Goal: Find specific page/section: Find specific page/section

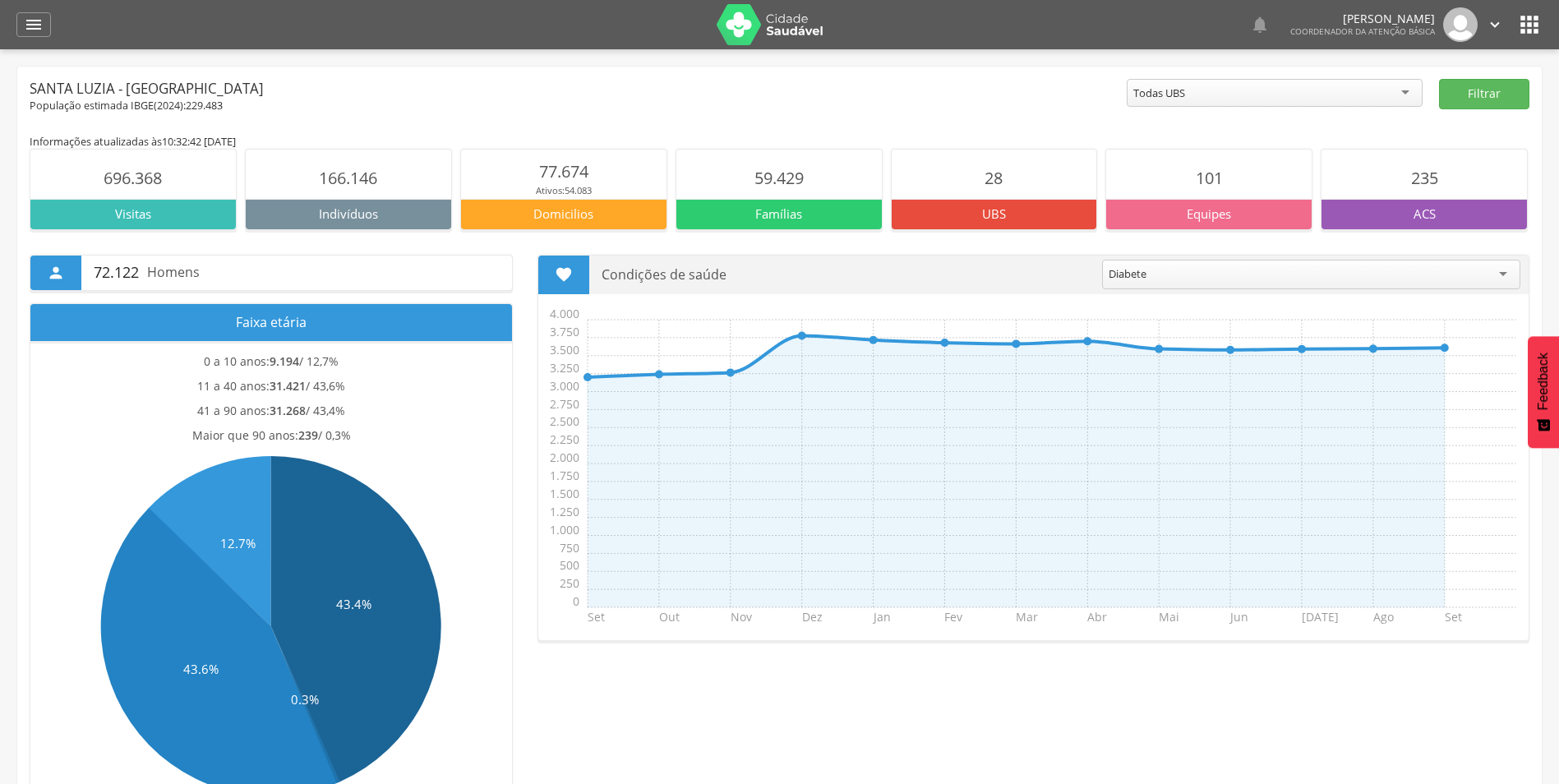
click at [38, 27] on icon "" at bounding box center [33, 24] width 20 height 20
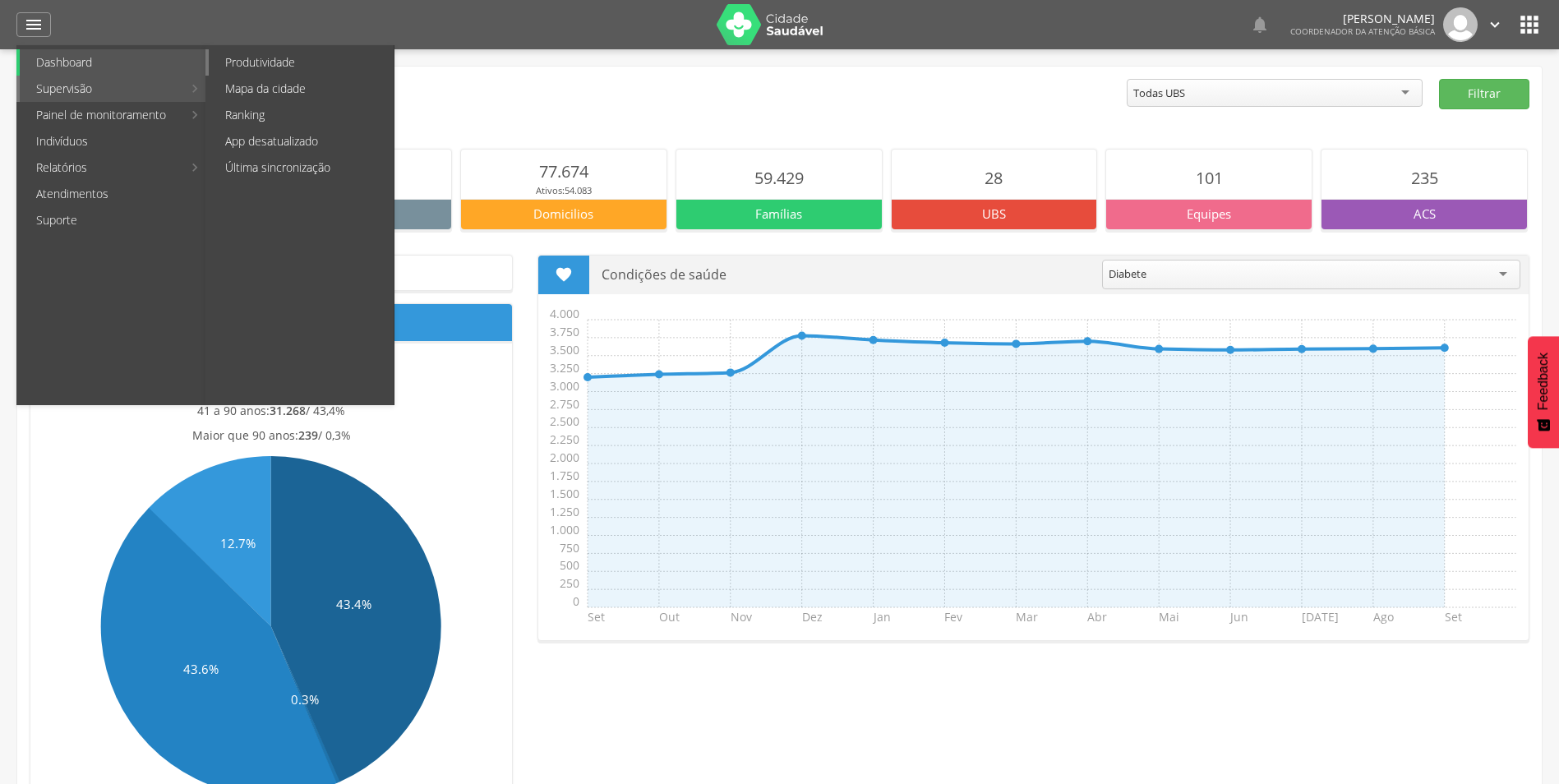
click at [314, 60] on link "Produtividade" at bounding box center [301, 63] width 185 height 26
type input "**********"
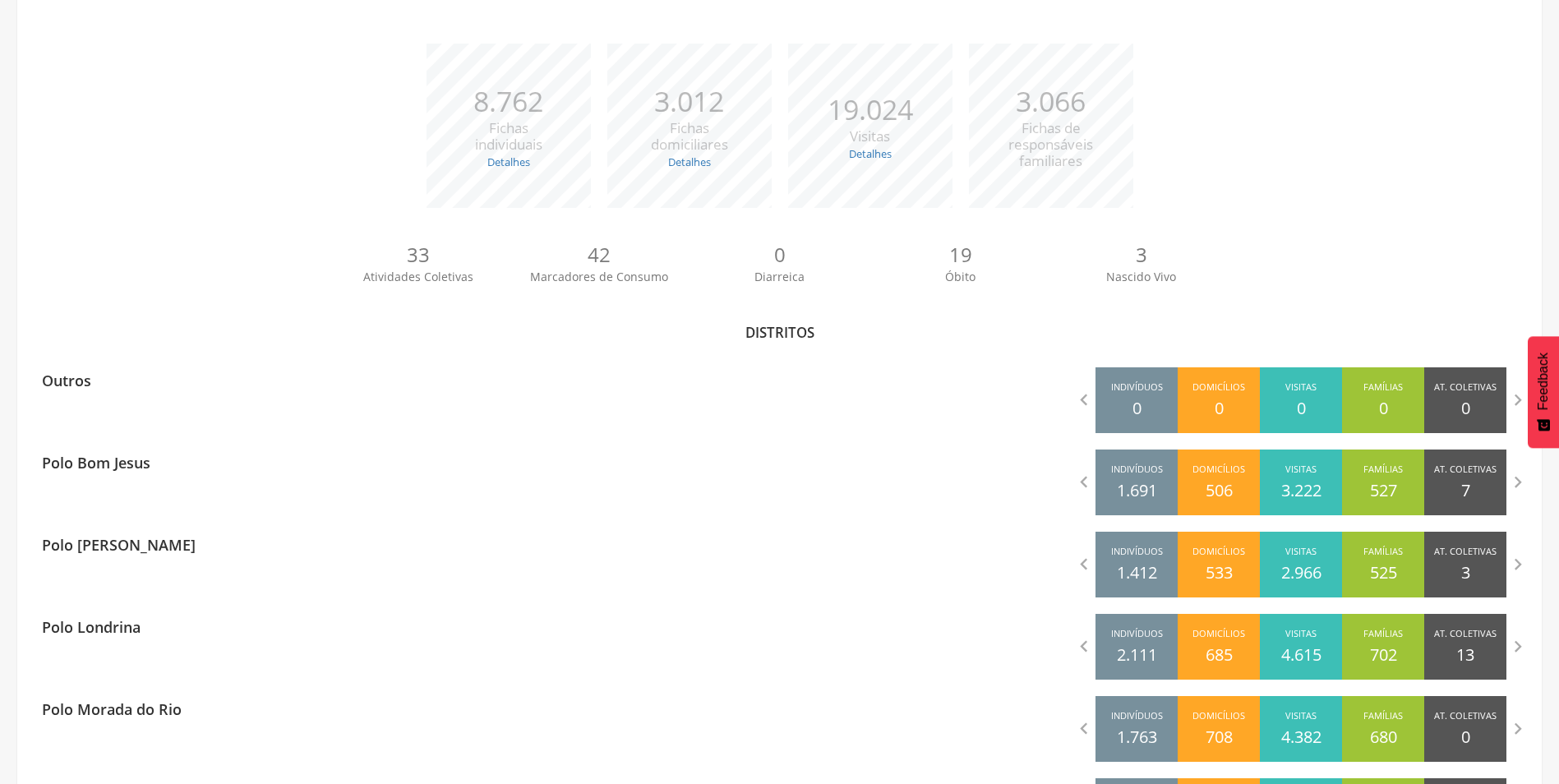
scroll to position [247, 0]
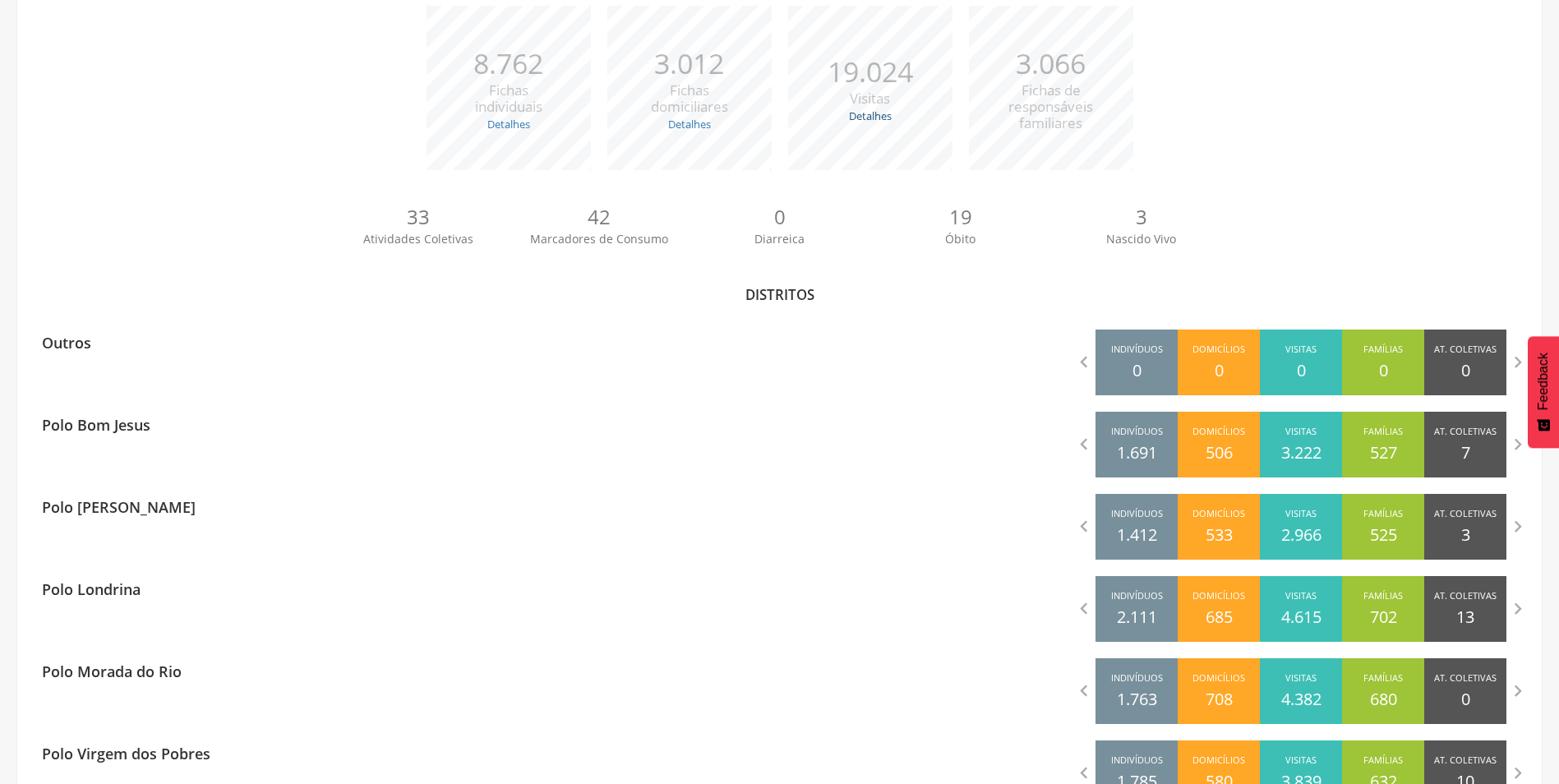
click at [868, 118] on link "Detalhes" at bounding box center [870, 116] width 43 height 15
click at [693, 126] on link "Detalhes" at bounding box center [689, 124] width 43 height 15
click at [515, 126] on link "Detalhes" at bounding box center [509, 124] width 43 height 15
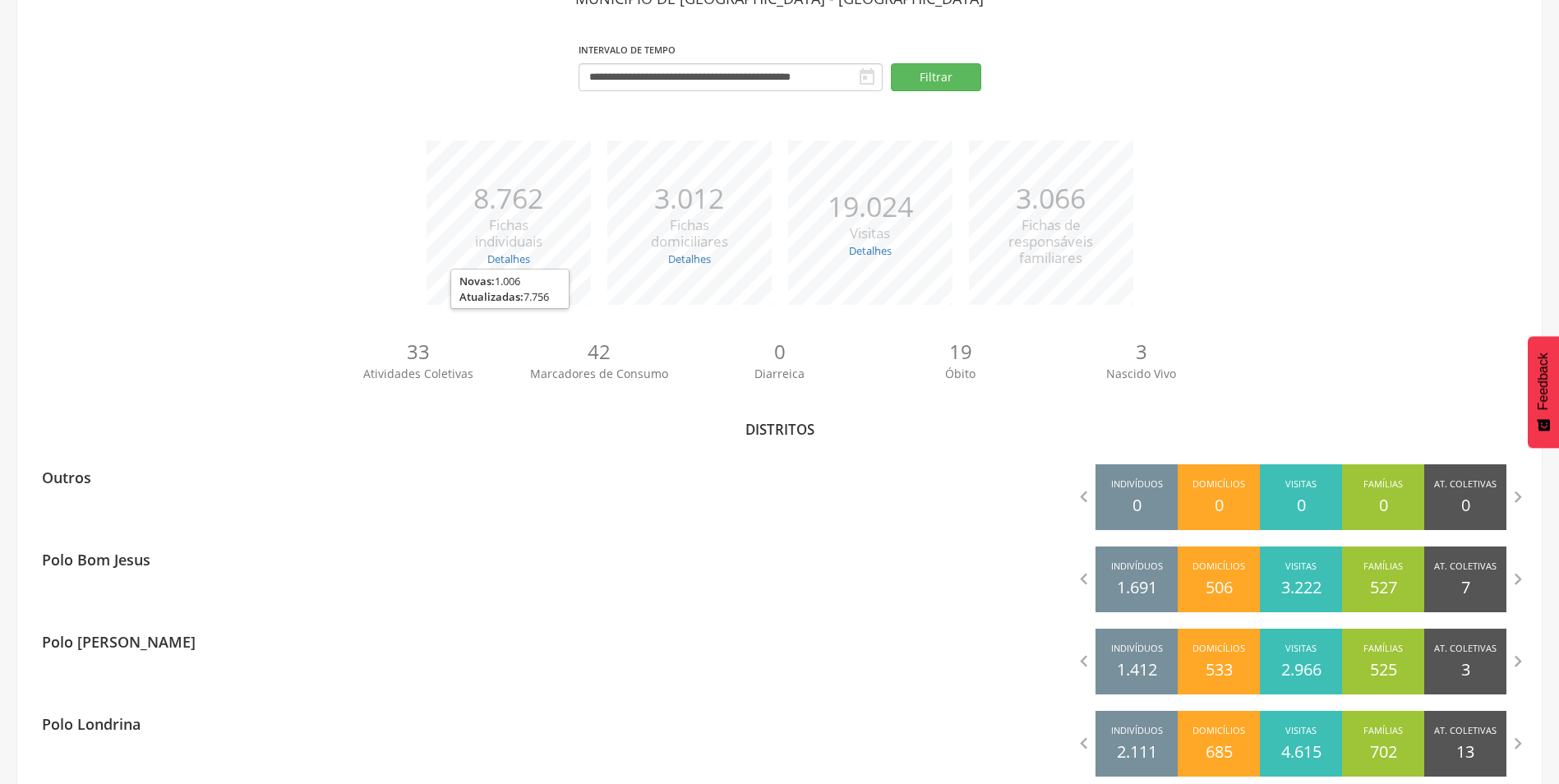
scroll to position [0, 0]
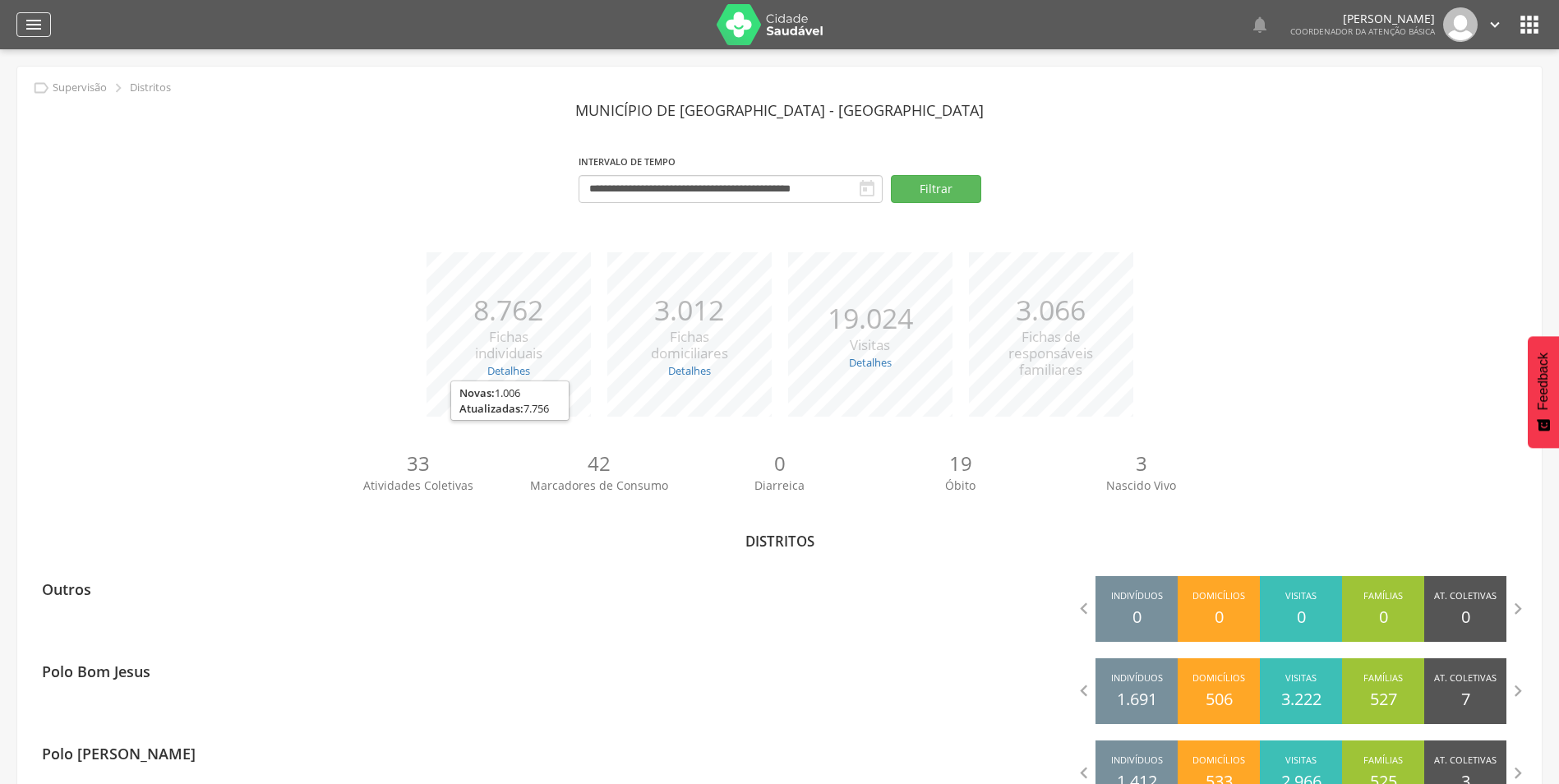
click at [30, 29] on icon "" at bounding box center [33, 24] width 20 height 20
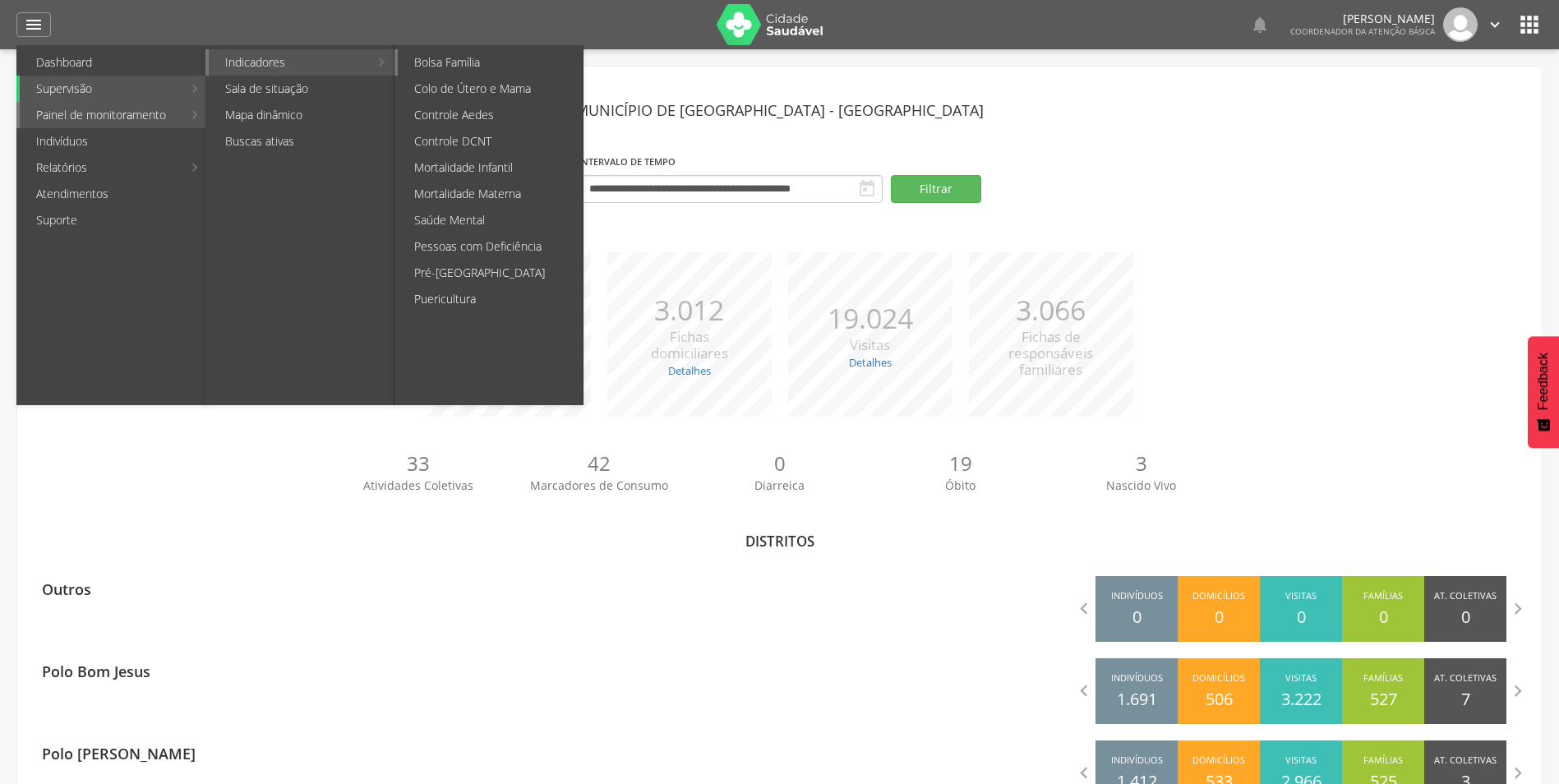
click at [515, 62] on link "Bolsa Família" at bounding box center [490, 63] width 185 height 26
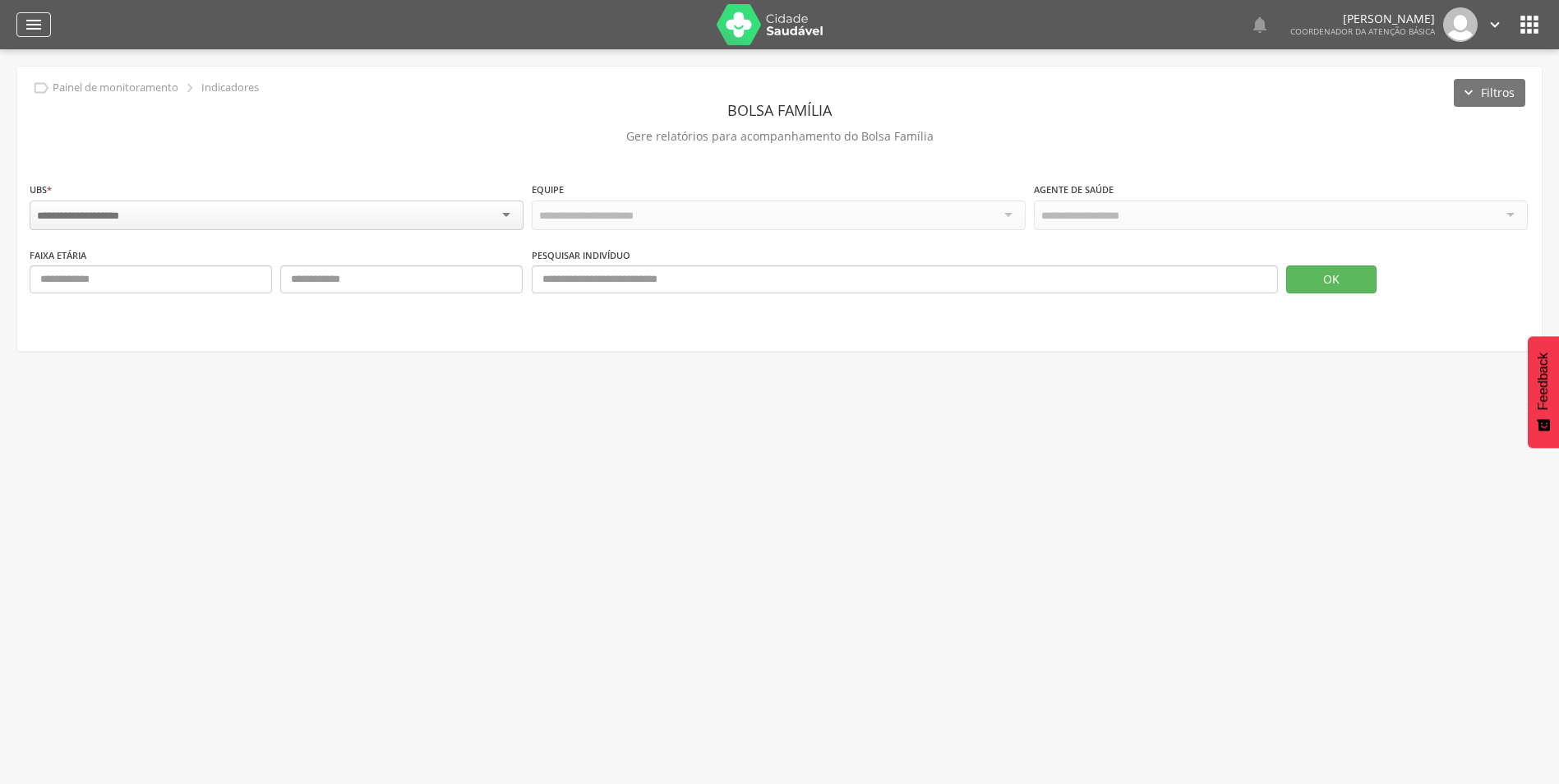
click at [38, 25] on icon "" at bounding box center [33, 24] width 20 height 20
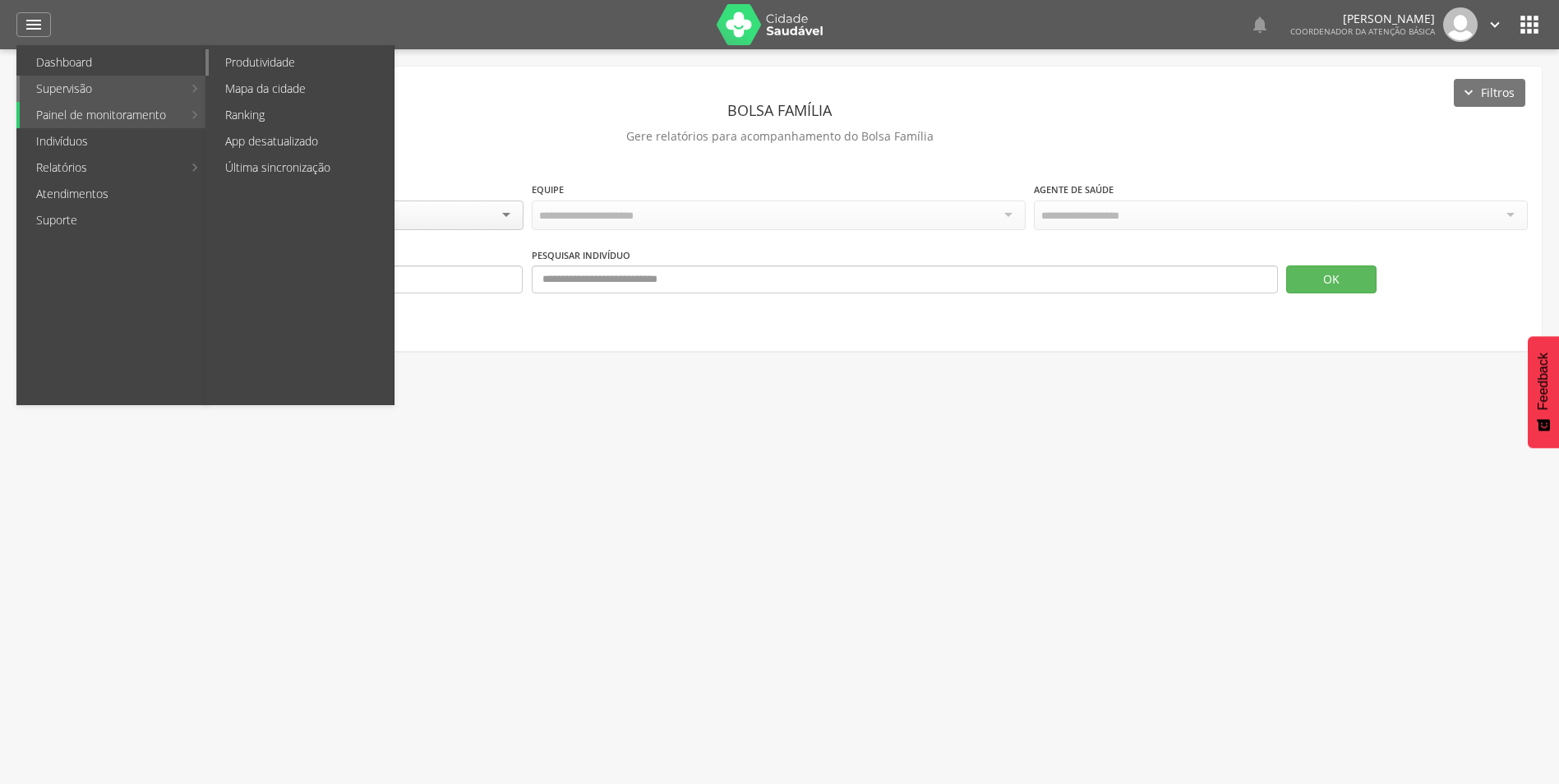
click at [306, 57] on link "Produtividade" at bounding box center [301, 63] width 185 height 26
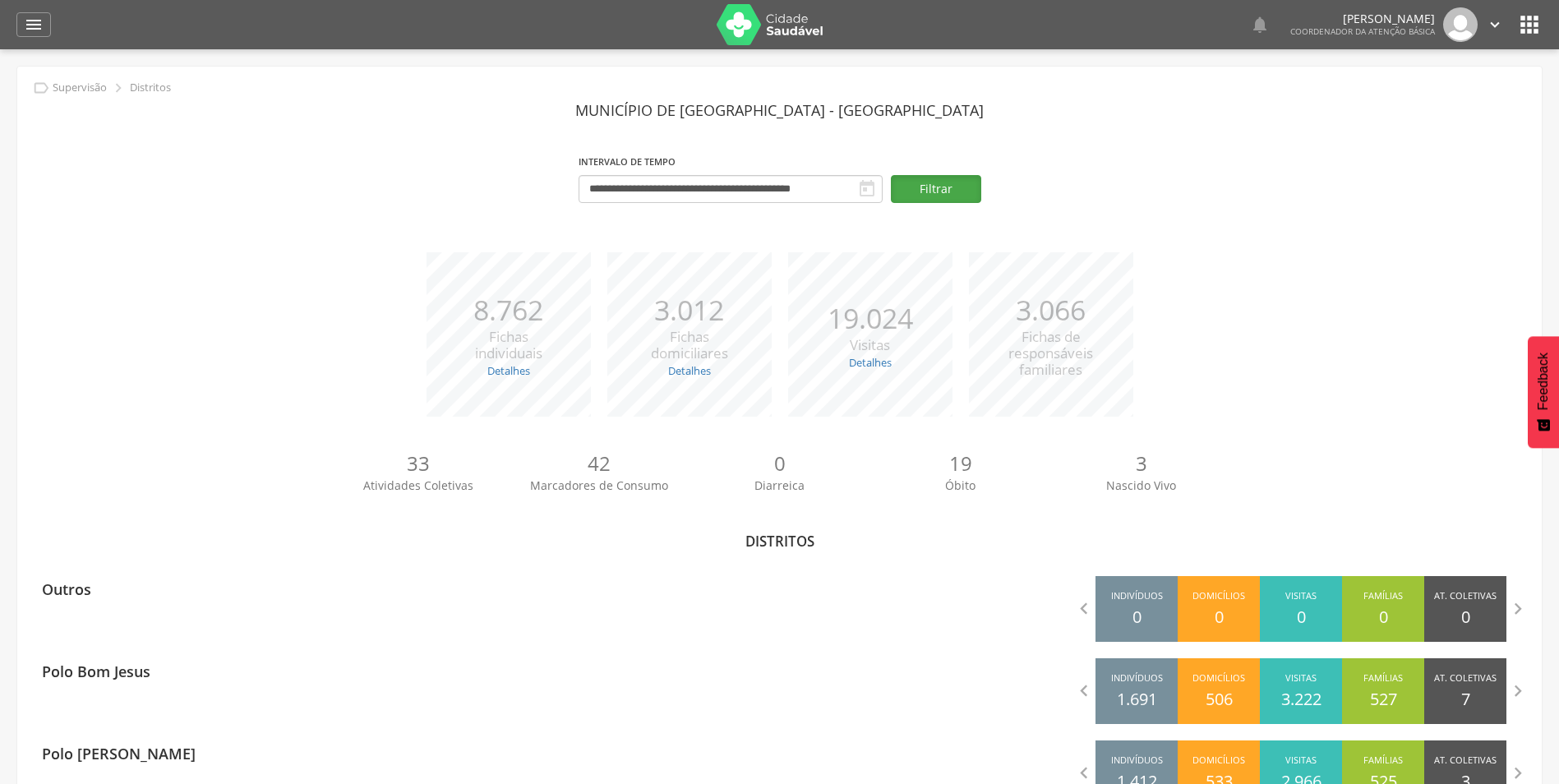
click at [946, 182] on button "Filtrar" at bounding box center [936, 189] width 90 height 28
click at [29, 19] on icon "" at bounding box center [33, 24] width 20 height 20
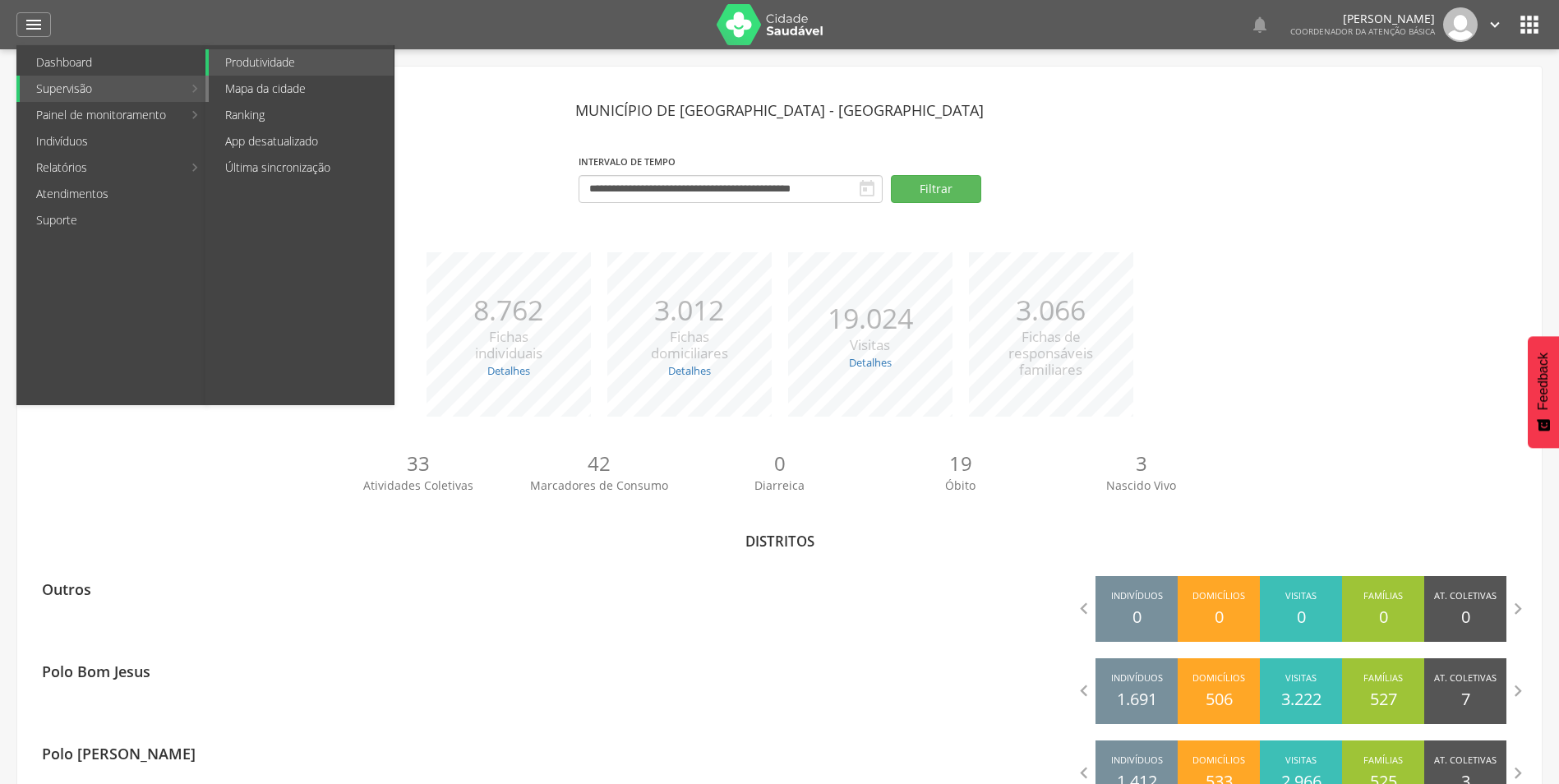
click at [315, 88] on link "Mapa da cidade" at bounding box center [301, 89] width 185 height 26
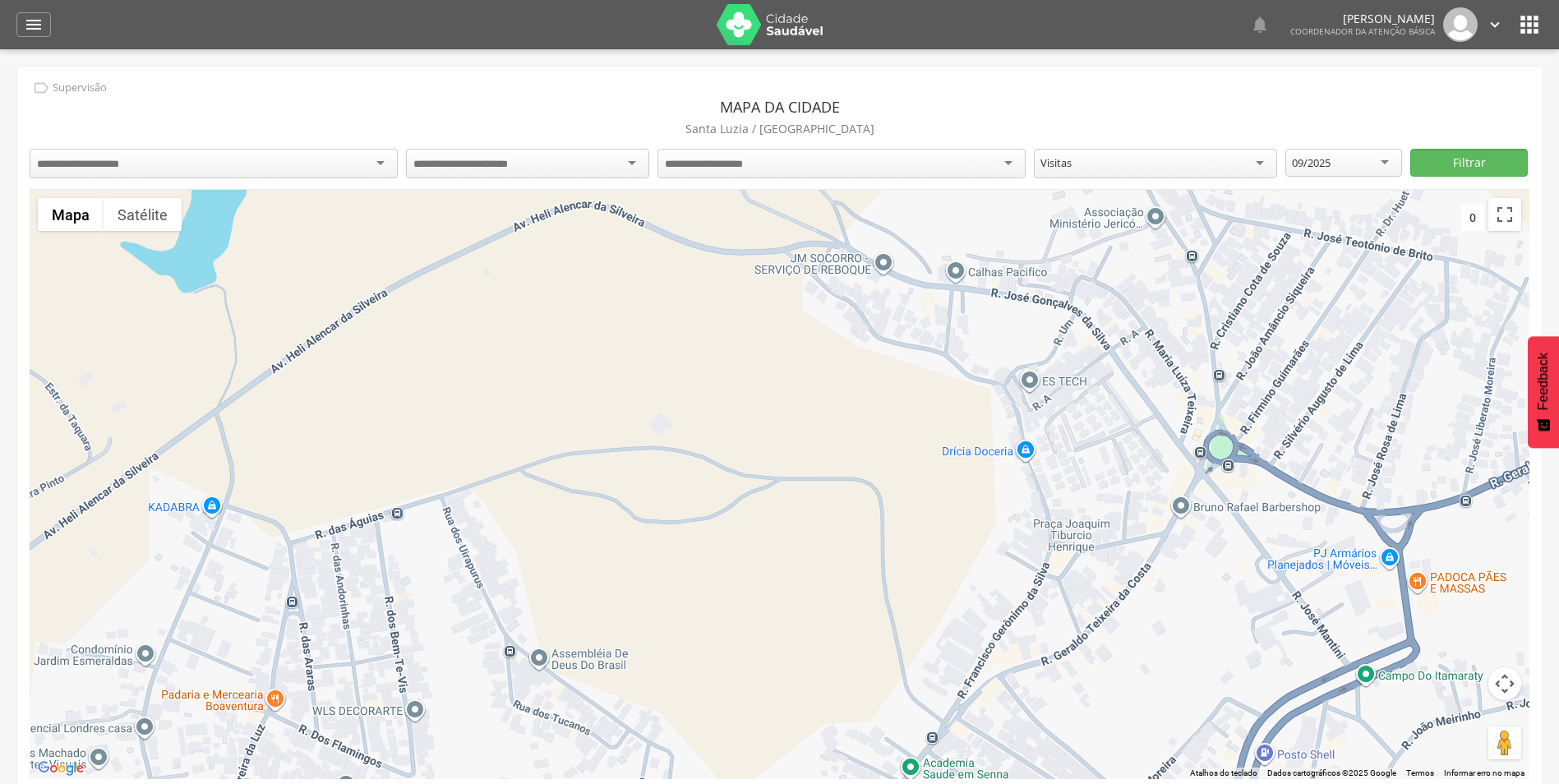
click at [382, 165] on div at bounding box center [214, 164] width 369 height 30
click at [639, 167] on div at bounding box center [527, 164] width 243 height 30
click at [1259, 167] on div "Visitas" at bounding box center [1155, 164] width 243 height 30
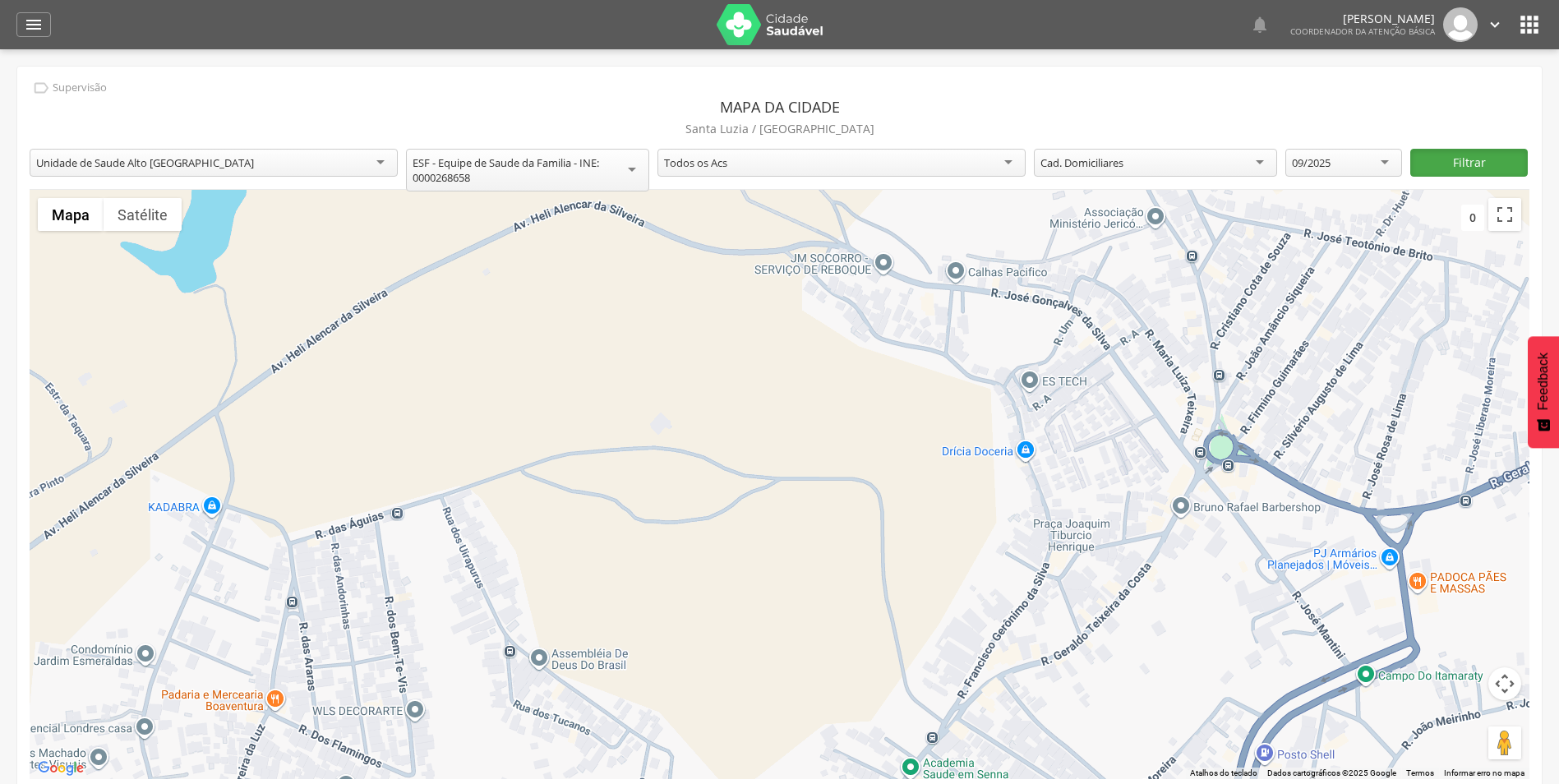
click at [1463, 156] on button "Filtrar" at bounding box center [1469, 163] width 117 height 28
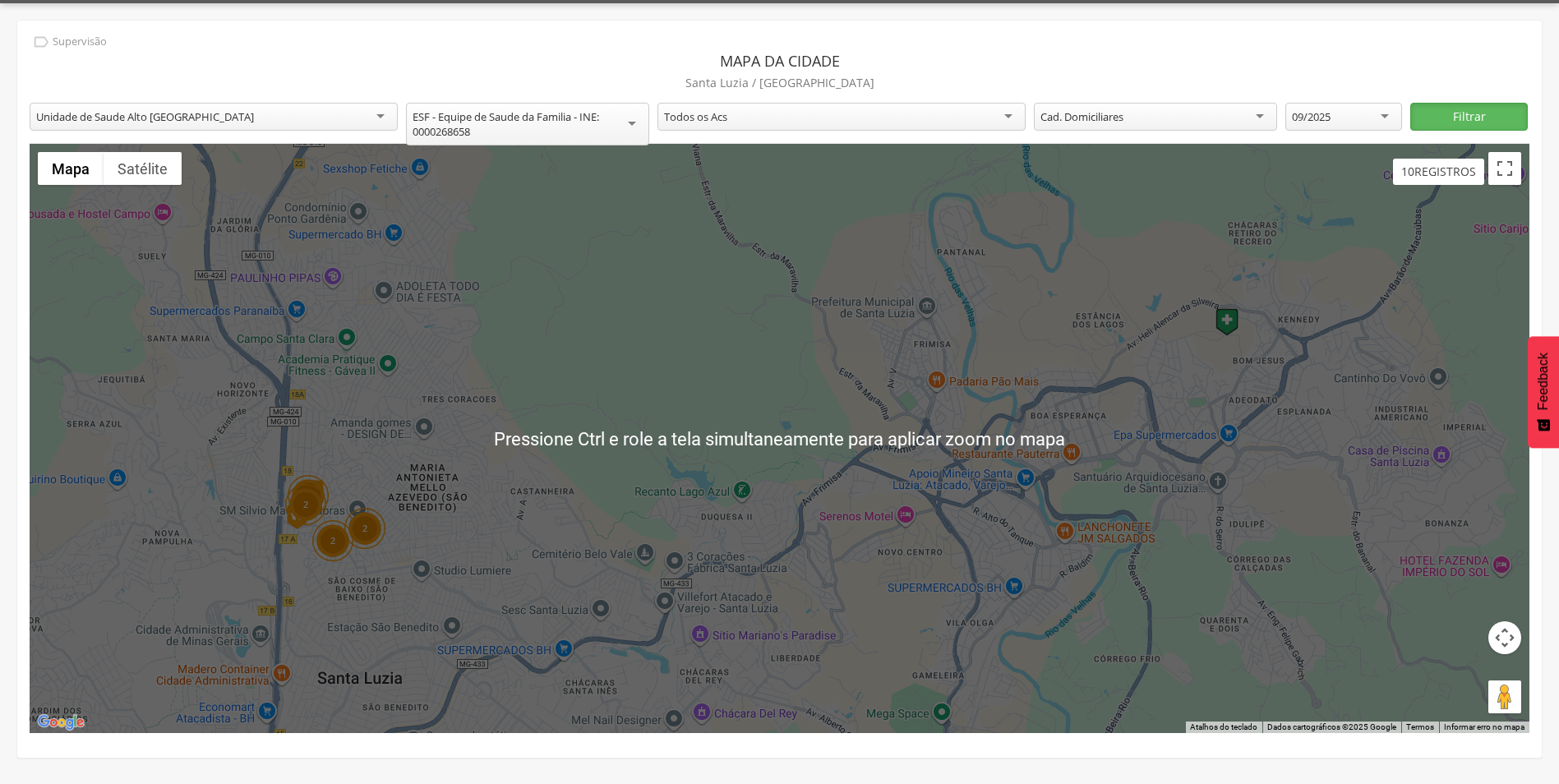
scroll to position [50, 0]
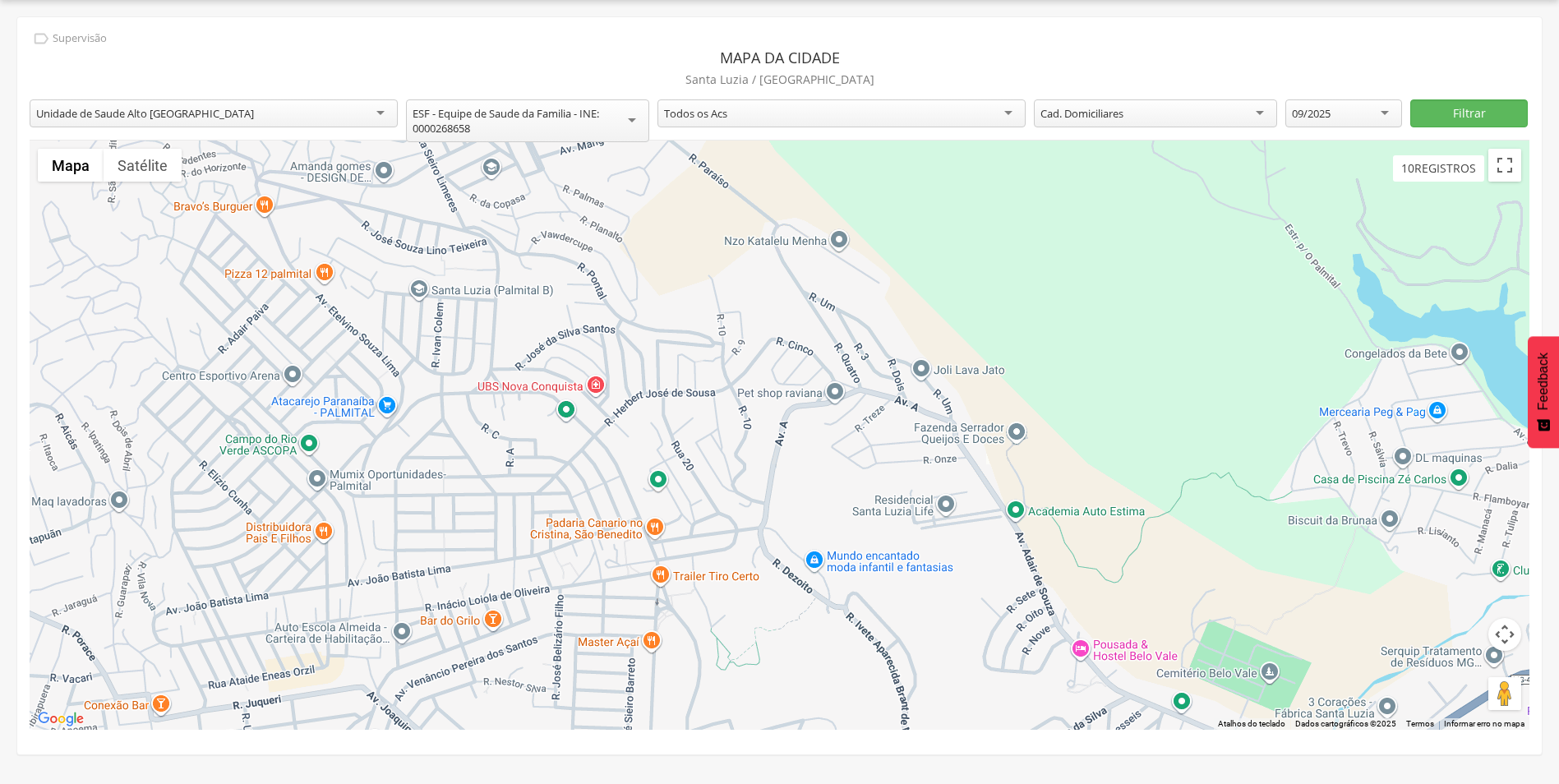
drag, startPoint x: 365, startPoint y: 554, endPoint x: 764, endPoint y: 230, distance: 514.0
click at [764, 230] on div at bounding box center [780, 435] width 1500 height 589
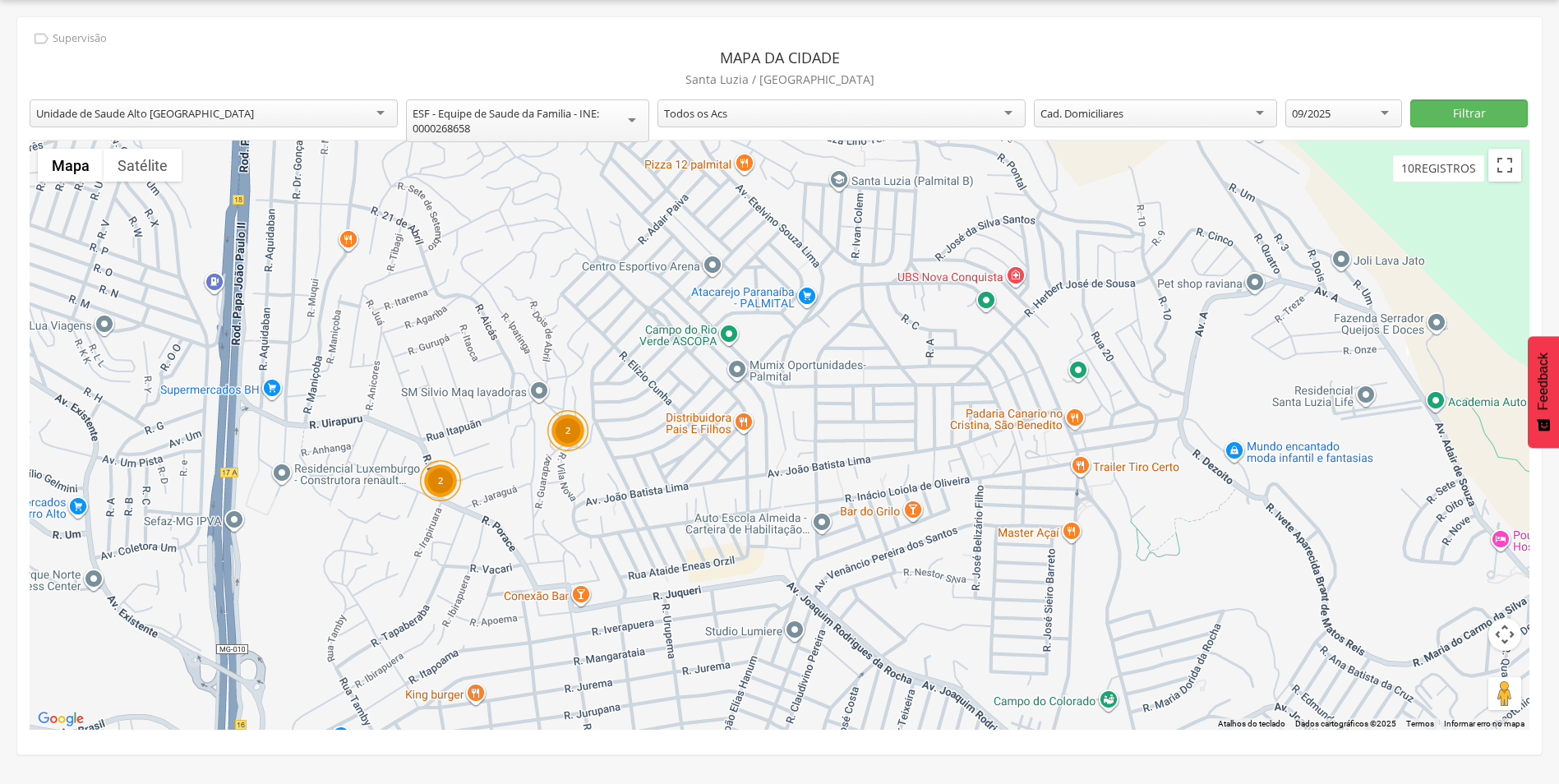
drag, startPoint x: 309, startPoint y: 506, endPoint x: 734, endPoint y: 397, distance: 438.8
click at [734, 397] on div "2 2" at bounding box center [780, 435] width 1500 height 589
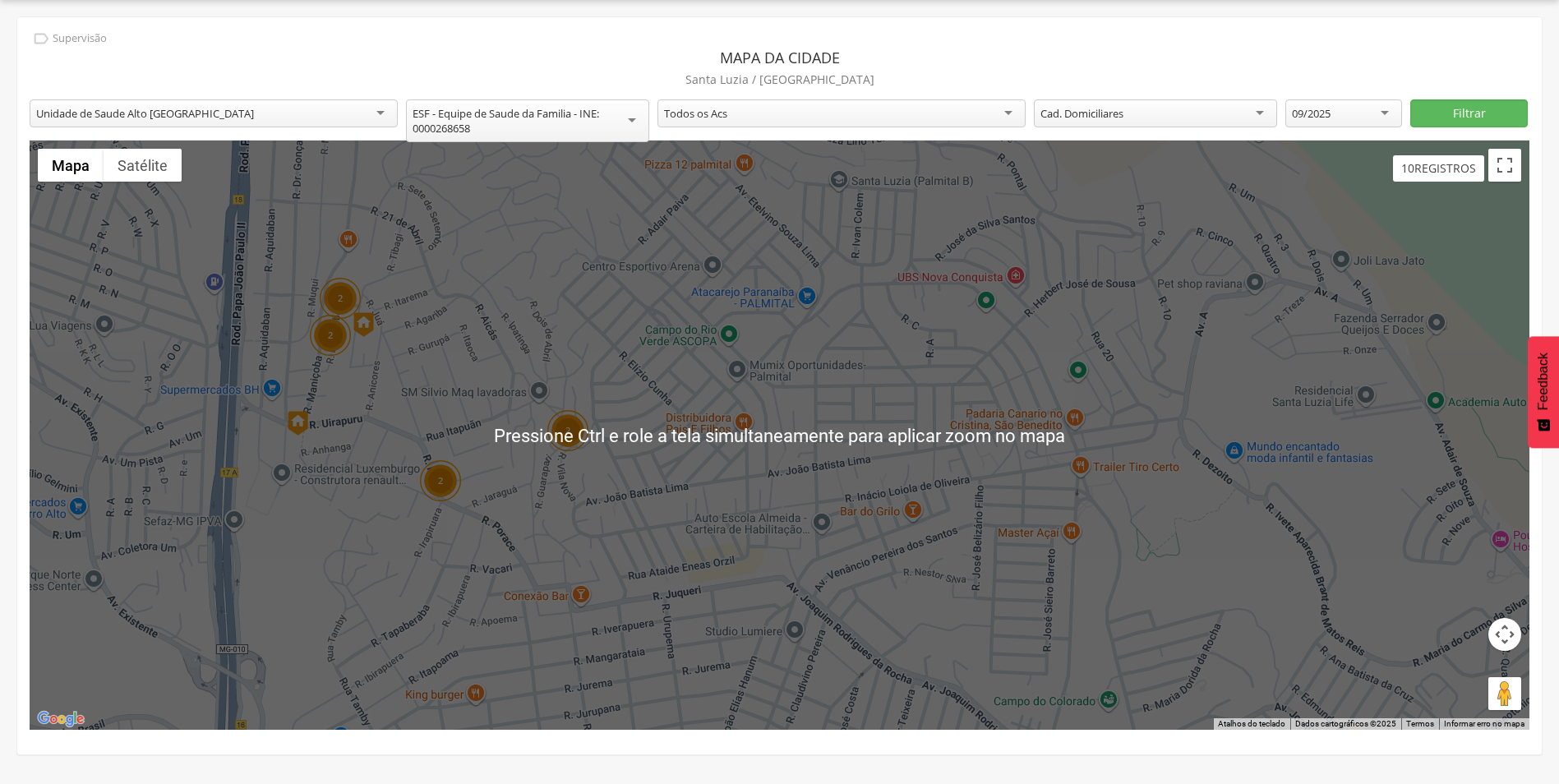
click at [780, 501] on div "2 2 2 2" at bounding box center [780, 435] width 1500 height 589
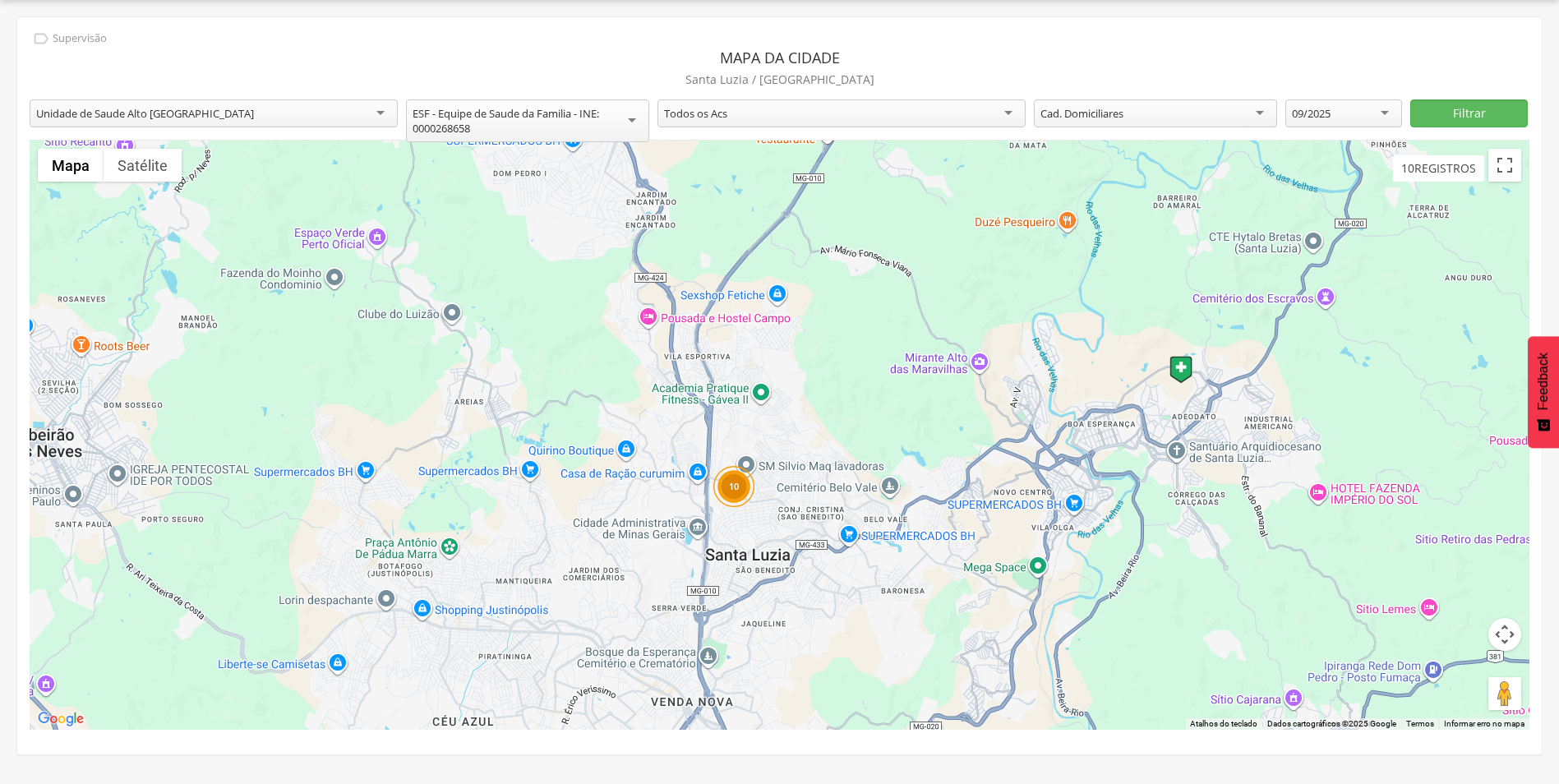
click at [629, 117] on div "ESF - Equipe de Saude da Familia - INE: 0000268658" at bounding box center [527, 121] width 230 height 30
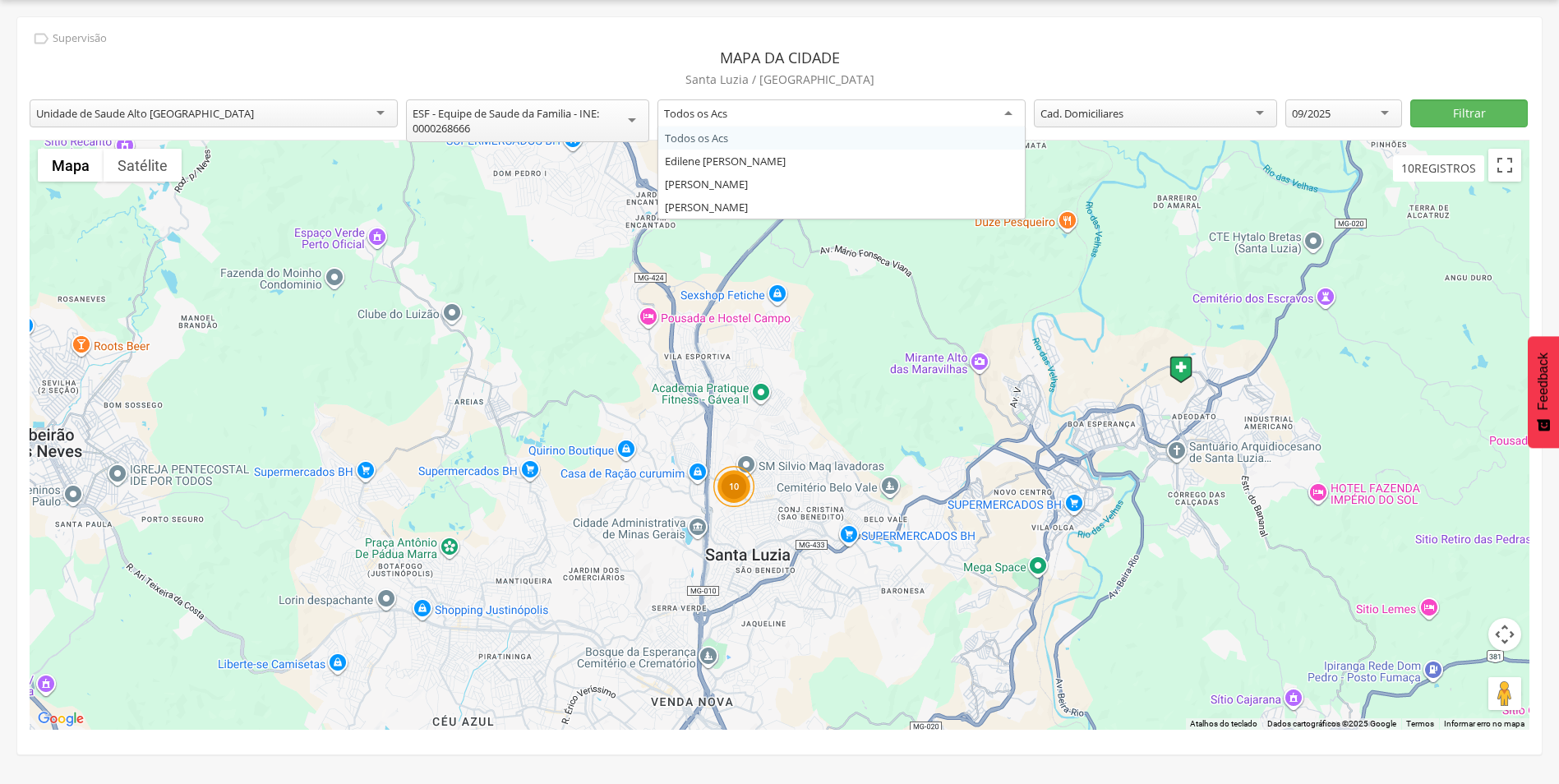
click at [1015, 107] on div "Todos os Acs" at bounding box center [841, 114] width 369 height 30
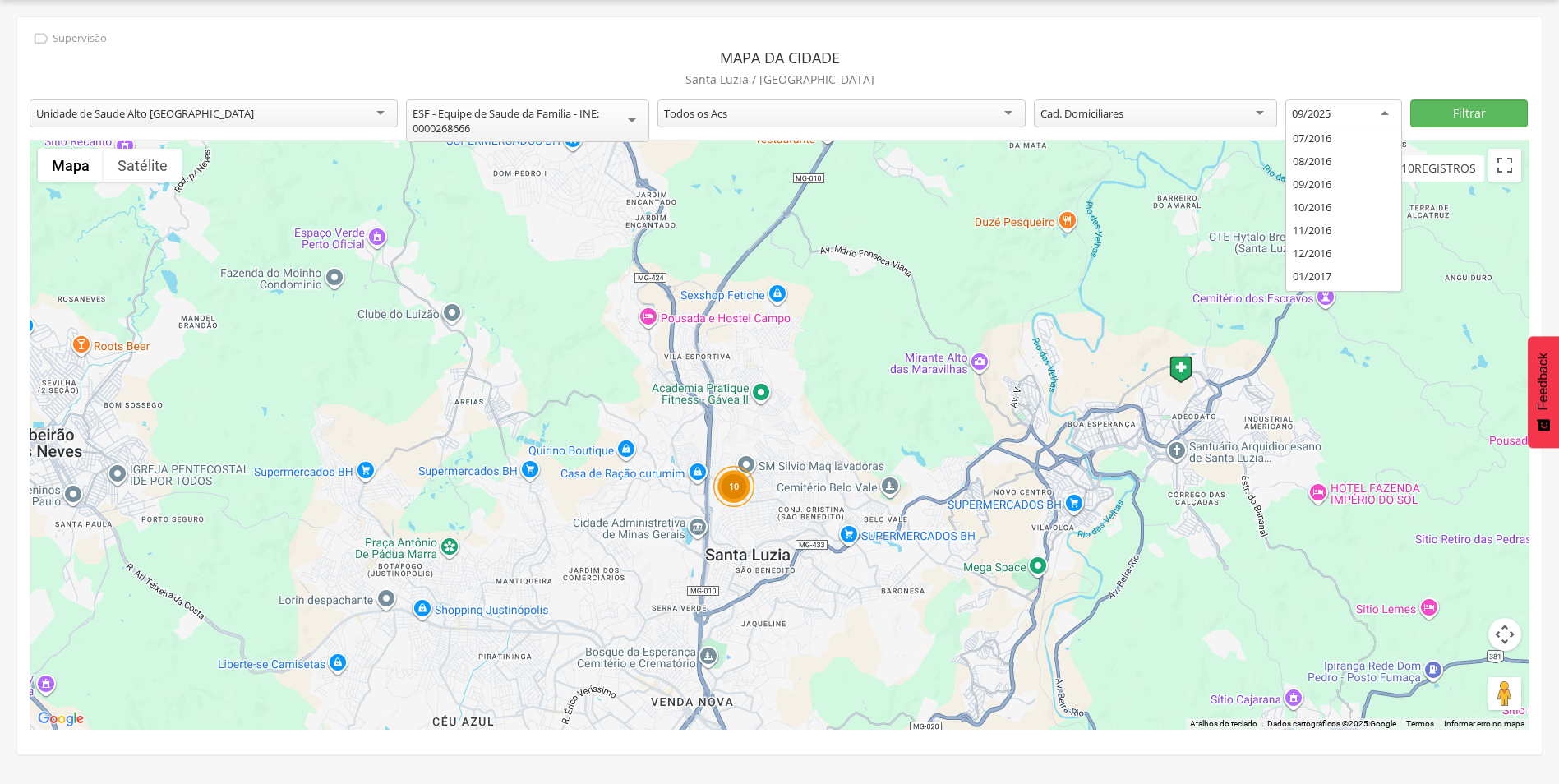
click at [1393, 105] on div "09/2025" at bounding box center [1343, 114] width 117 height 30
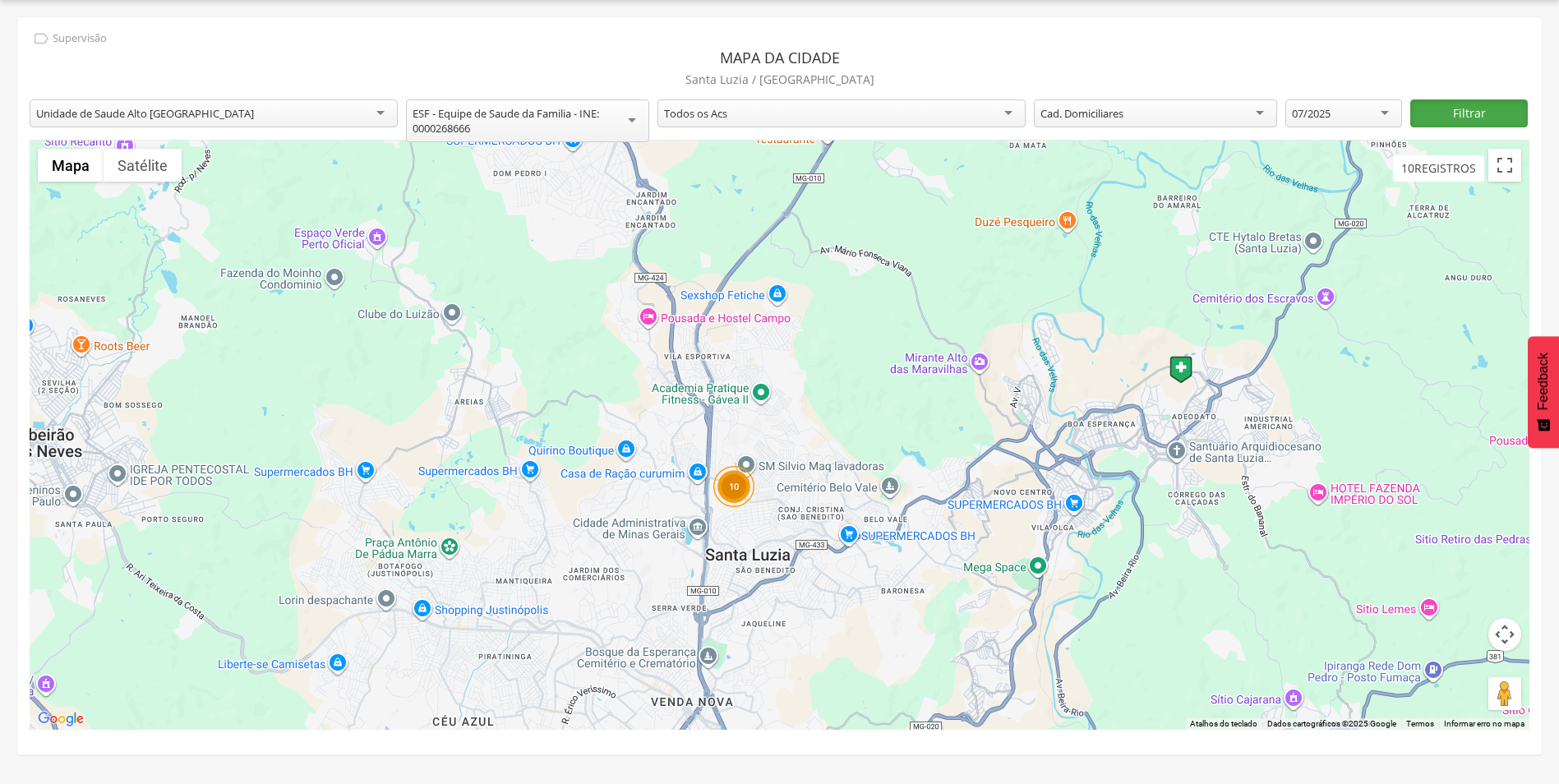
click at [1458, 104] on button "Filtrar" at bounding box center [1469, 113] width 117 height 28
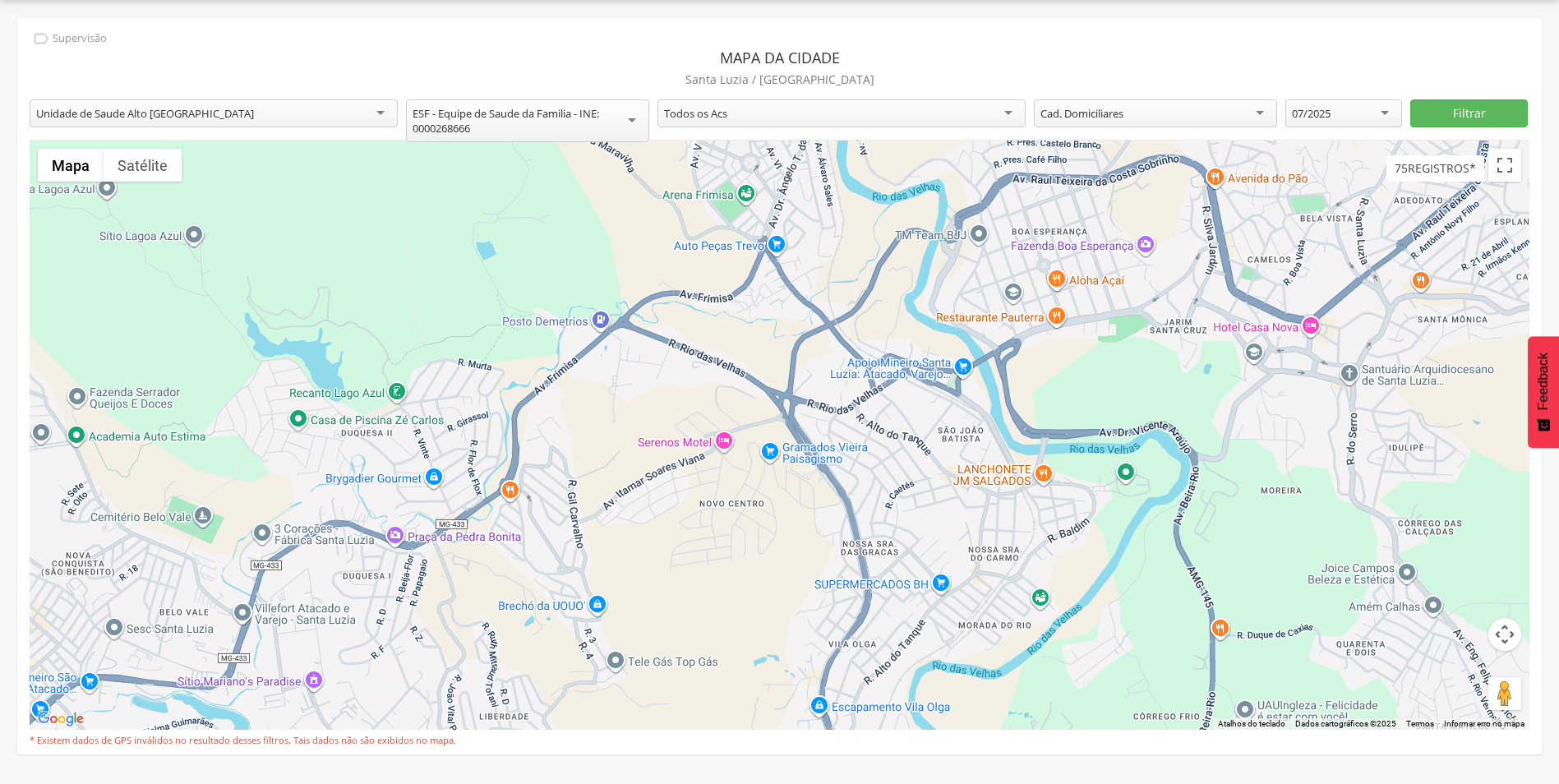
drag, startPoint x: 473, startPoint y: 551, endPoint x: 435, endPoint y: 430, distance: 126.8
click at [435, 430] on div at bounding box center [780, 435] width 1500 height 589
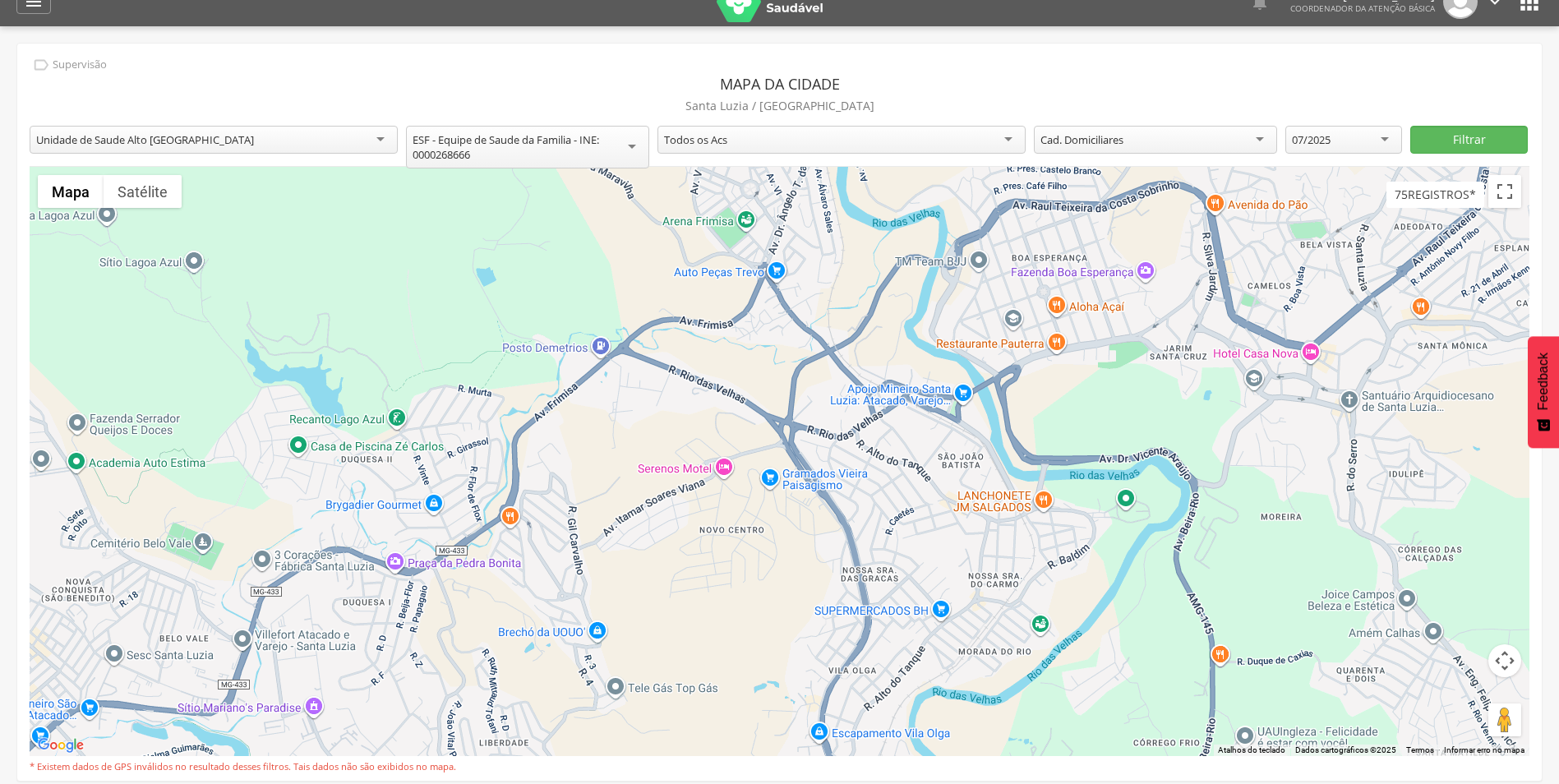
scroll to position [0, 0]
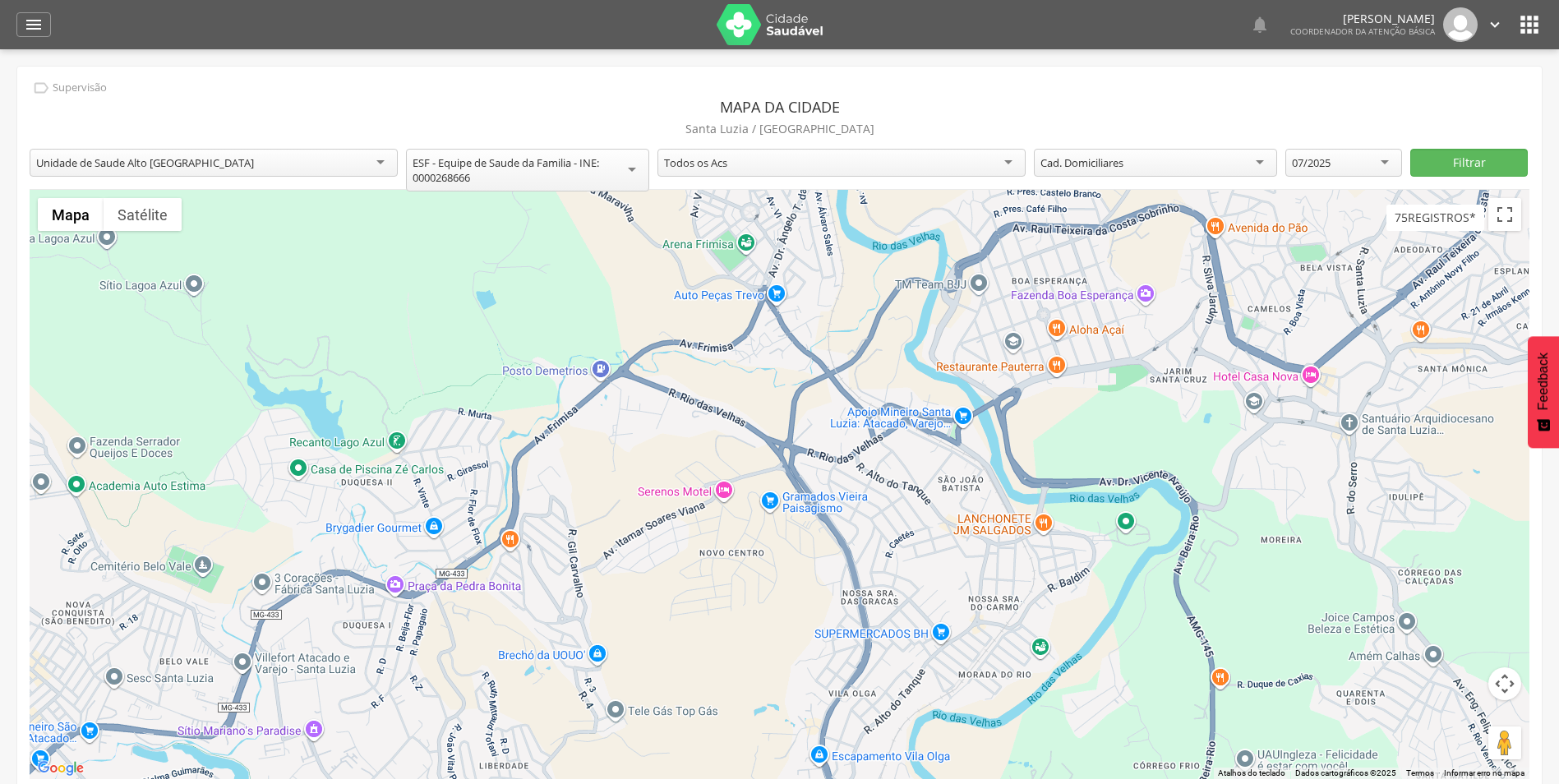
click at [1536, 22] on icon "" at bounding box center [1530, 24] width 26 height 26
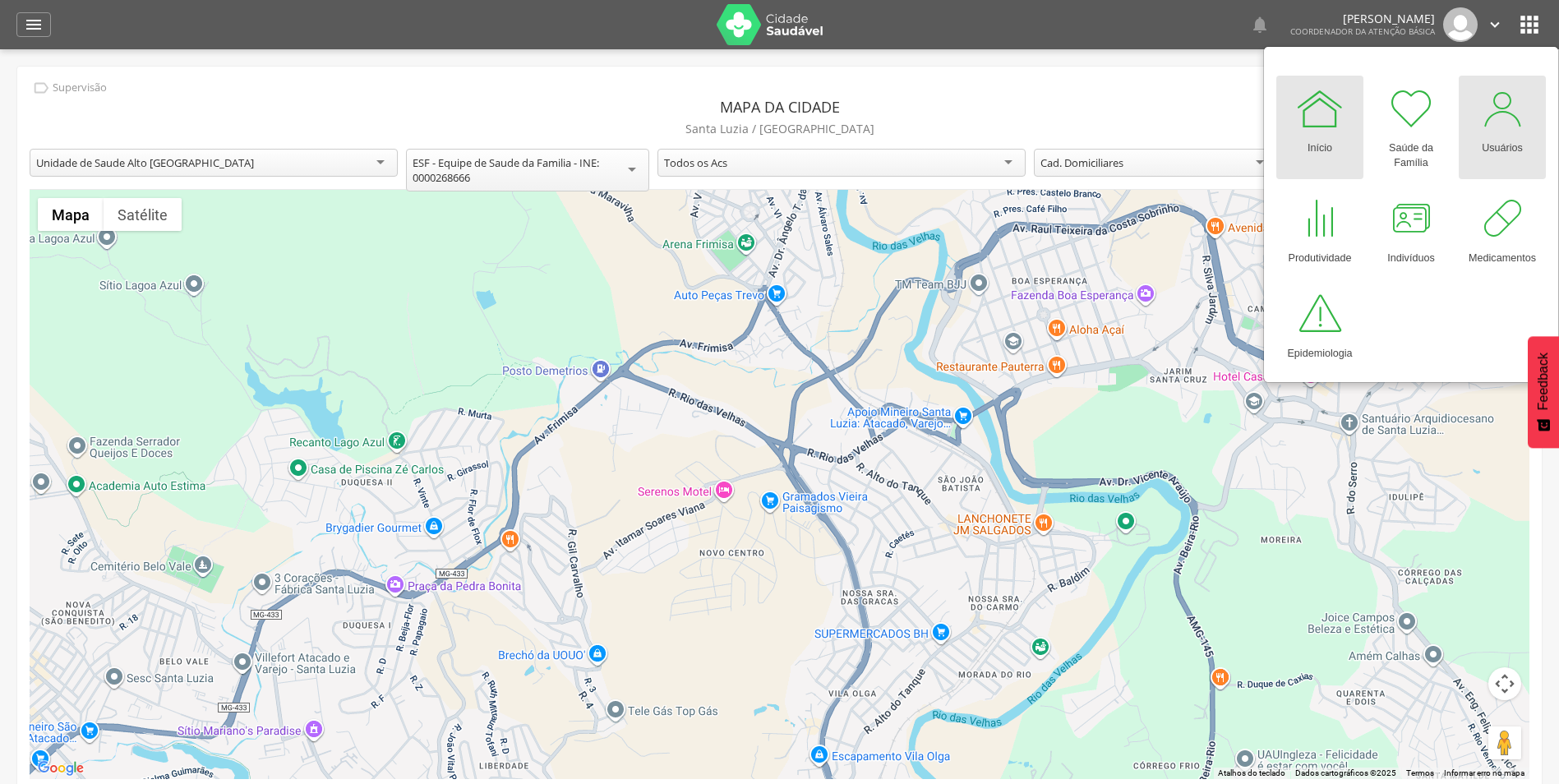
click at [1505, 127] on div at bounding box center [1503, 108] width 50 height 50
